Goal: Task Accomplishment & Management: Manage account settings

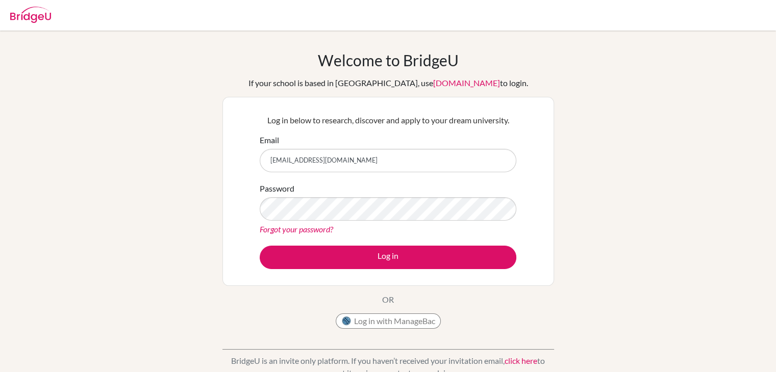
type input "[EMAIL_ADDRESS][DOMAIN_NAME]"
click at [260, 246] on button "Log in" at bounding box center [388, 257] width 257 height 23
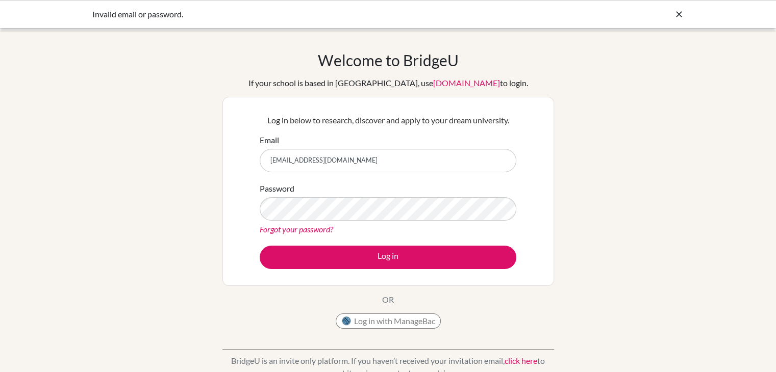
click at [260, 246] on button "Log in" at bounding box center [388, 257] width 257 height 23
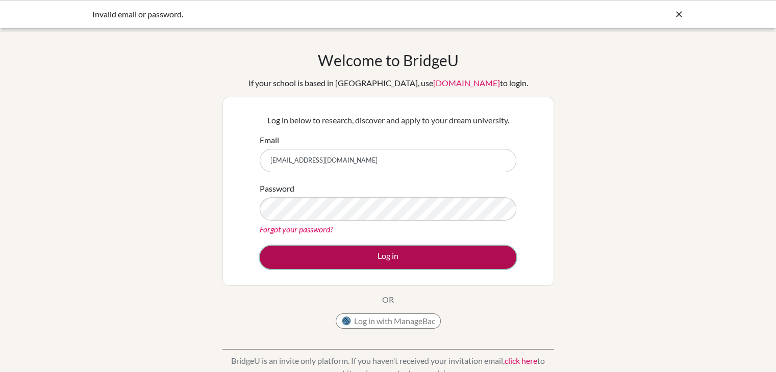
click at [364, 264] on button "Log in" at bounding box center [388, 257] width 257 height 23
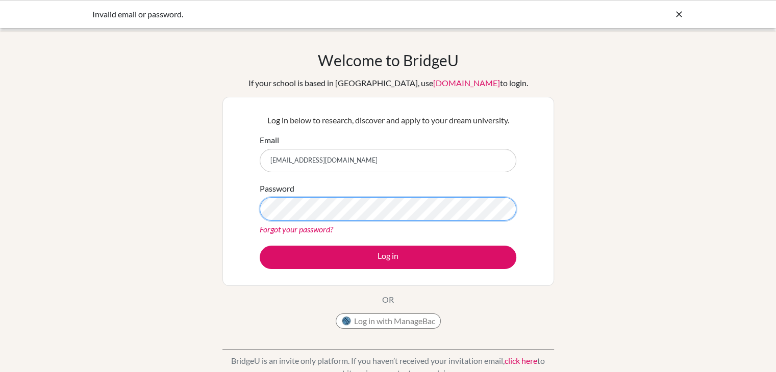
click at [260, 246] on button "Log in" at bounding box center [388, 257] width 257 height 23
